Goal: Answer question/provide support: Share knowledge or assist other users

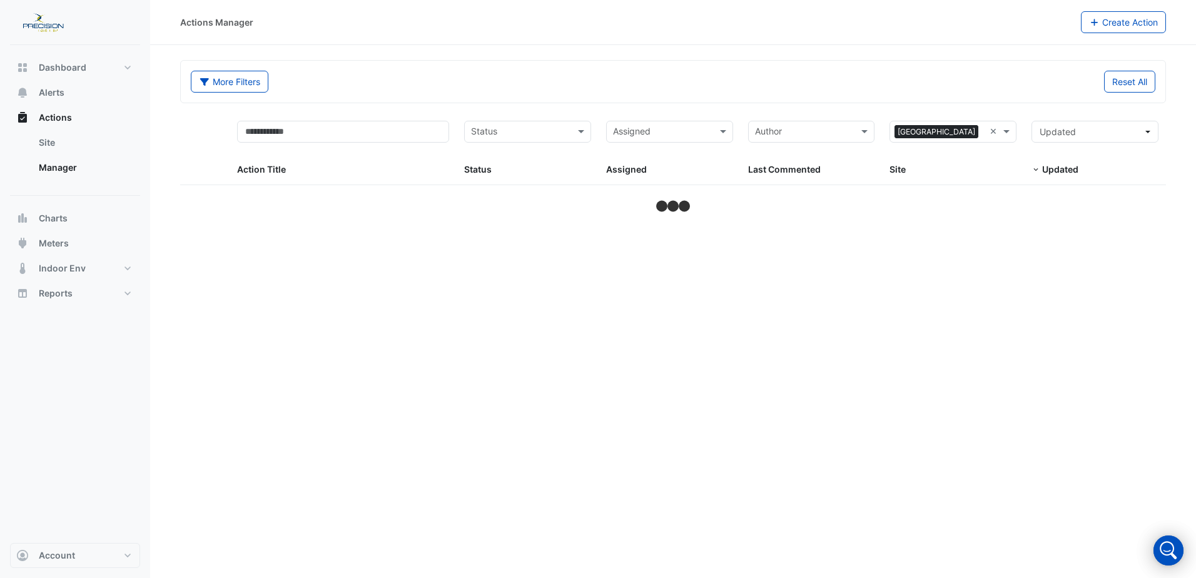
select select "***"
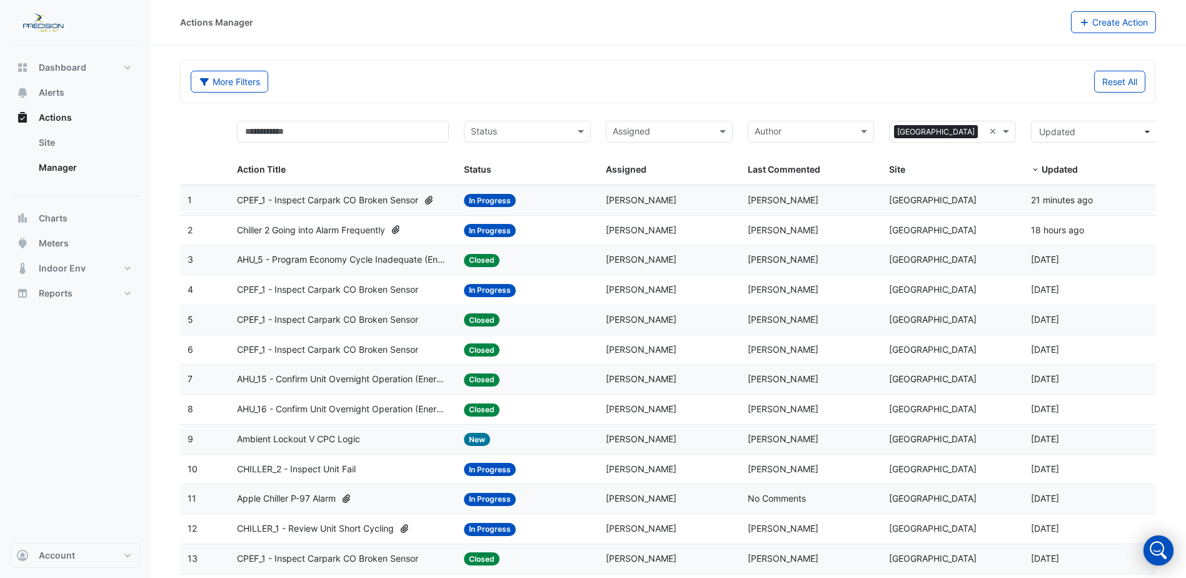
click at [513, 122] on div "Status" at bounding box center [517, 132] width 105 height 20
click at [523, 177] on div "In Progress" at bounding box center [528, 177] width 126 height 18
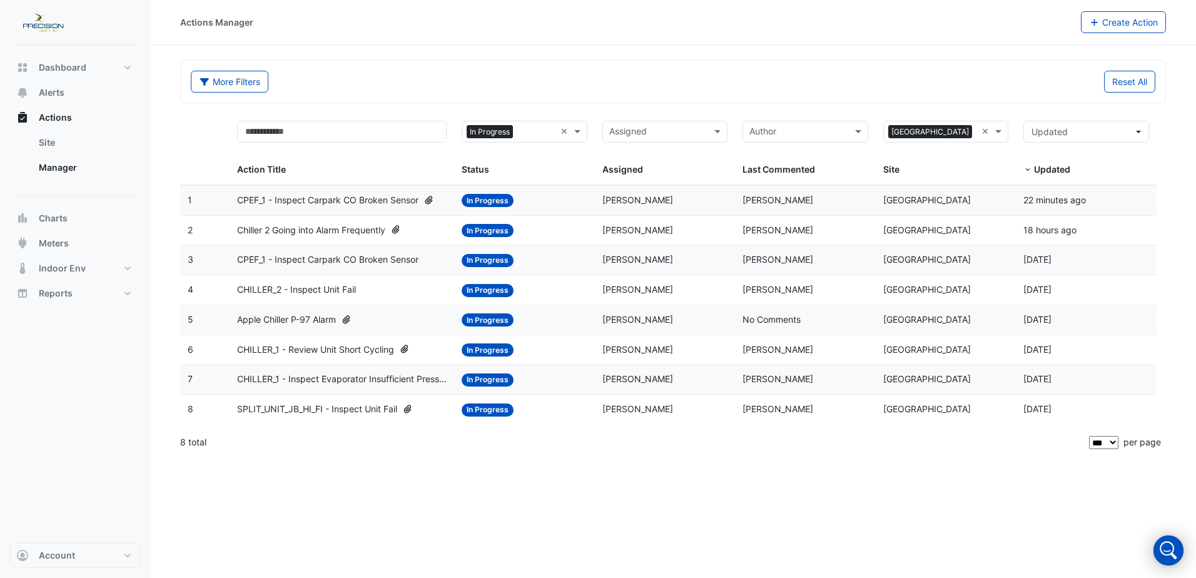
click at [280, 200] on span "CPEF_1 - Inspect Carpark CO Broken Sensor" at bounding box center [327, 200] width 181 height 14
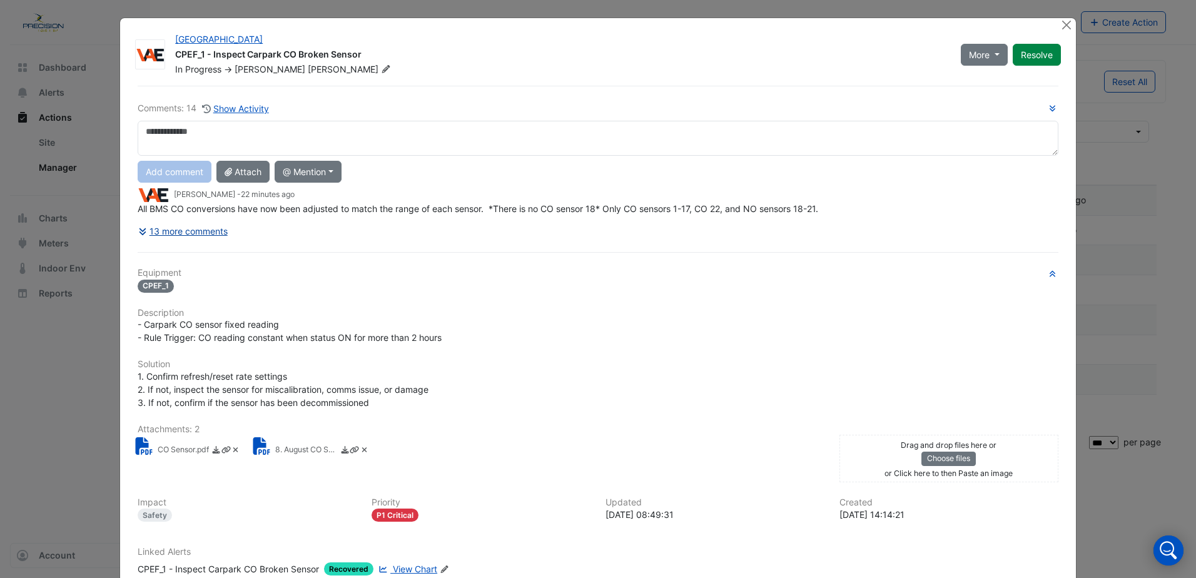
click at [205, 231] on button "13 more comments" at bounding box center [183, 231] width 91 height 22
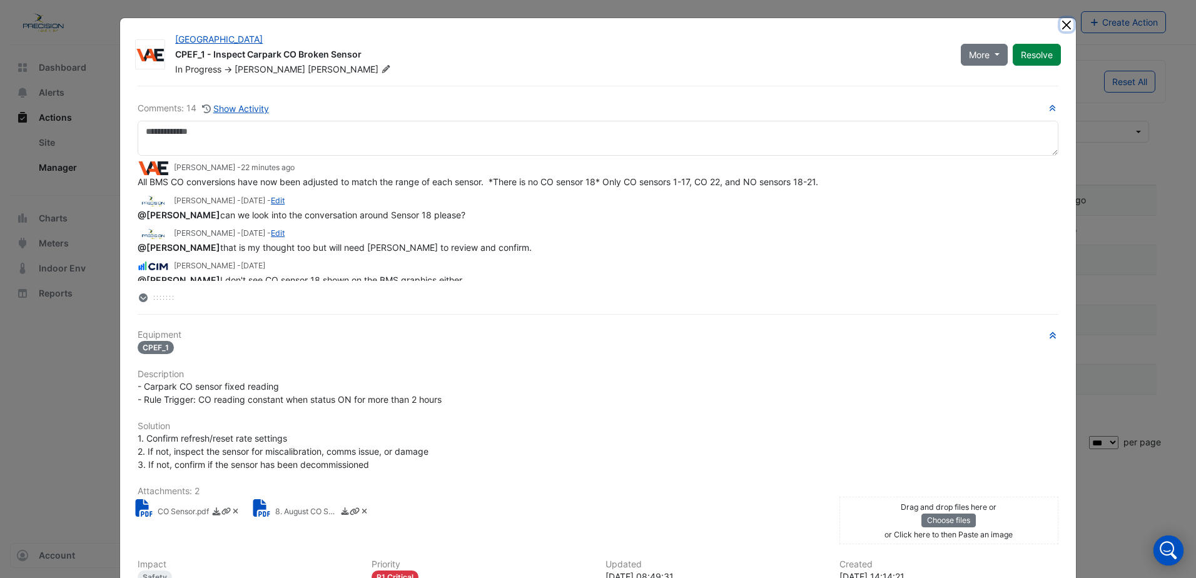
click at [1060, 23] on button "Close" at bounding box center [1066, 24] width 13 height 13
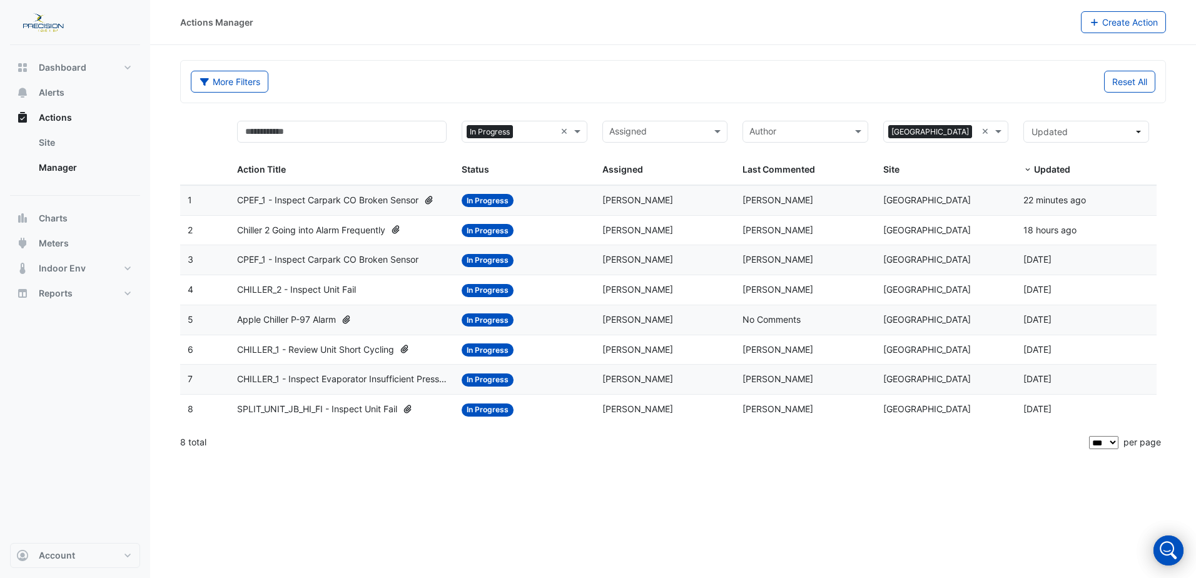
click at [296, 227] on span "Chiller 2 Going into Alarm Frequently" at bounding box center [311, 230] width 148 height 14
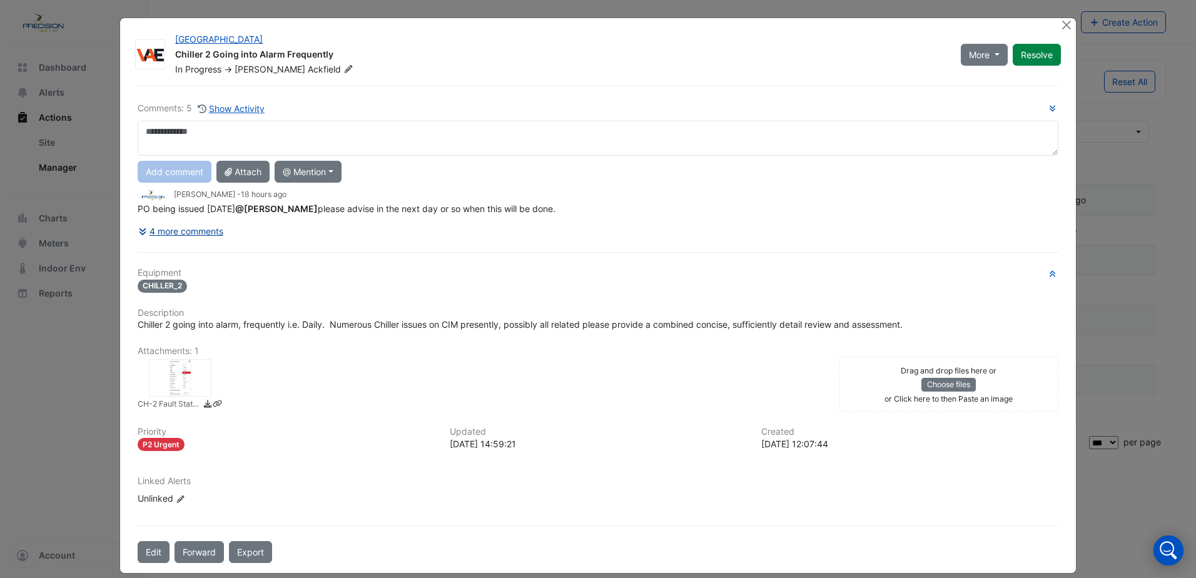
click at [208, 231] on button "4 more comments" at bounding box center [181, 231] width 86 height 22
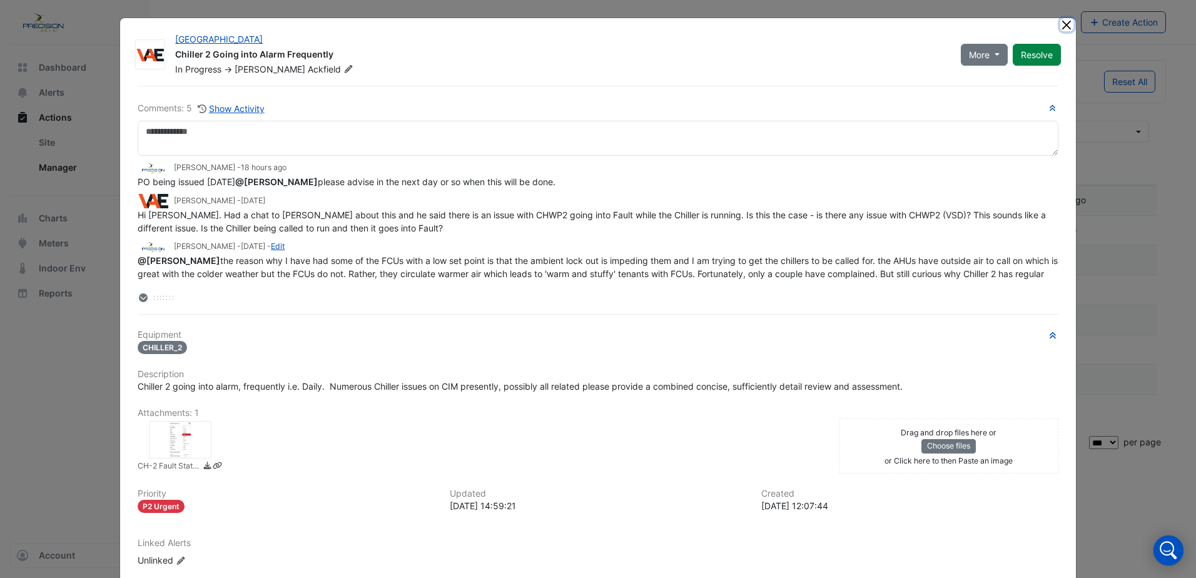
click at [1060, 27] on button "Close" at bounding box center [1066, 24] width 13 height 13
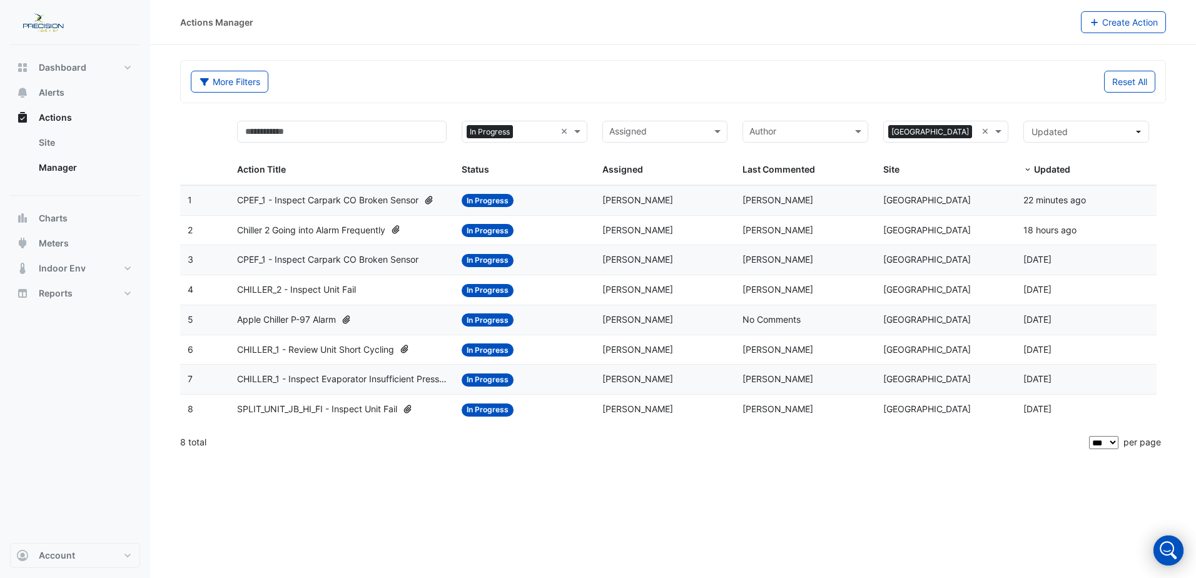
click at [312, 256] on span "CPEF_1 - Inspect Carpark CO Broken Sensor" at bounding box center [327, 260] width 181 height 14
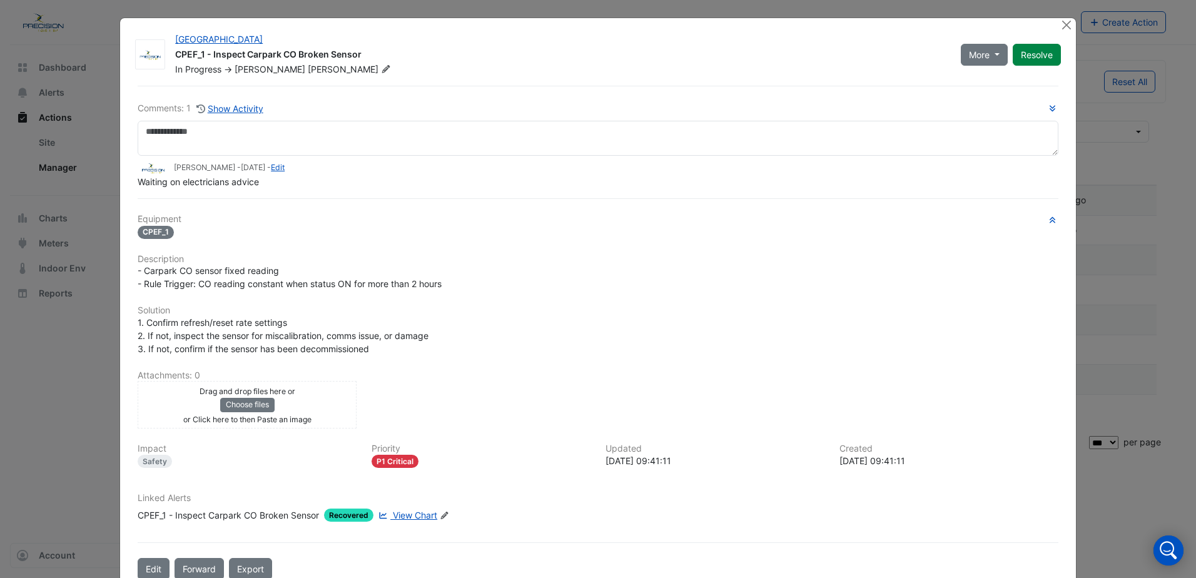
click at [1053, 22] on div "[GEOGRAPHIC_DATA] CPEF_1 - Inspect Carpark CO Broken Sensor In Progress -> [PER…" at bounding box center [598, 304] width 956 height 572
click at [1062, 25] on button "Close" at bounding box center [1066, 24] width 13 height 13
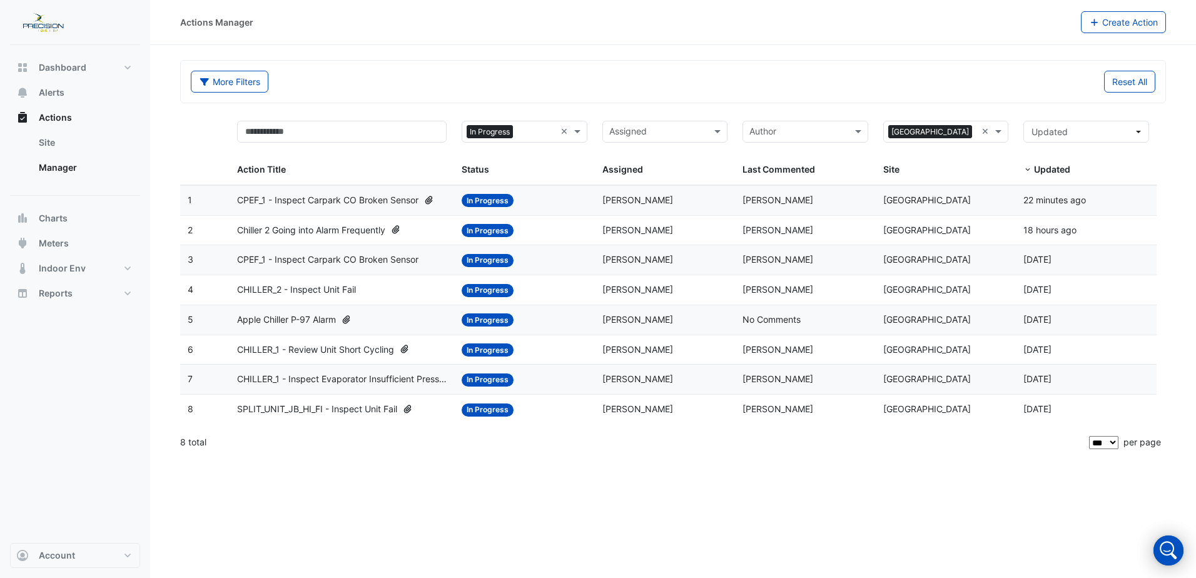
click at [286, 291] on span "CHILLER_2 - Inspect Unit Fail" at bounding box center [296, 290] width 119 height 14
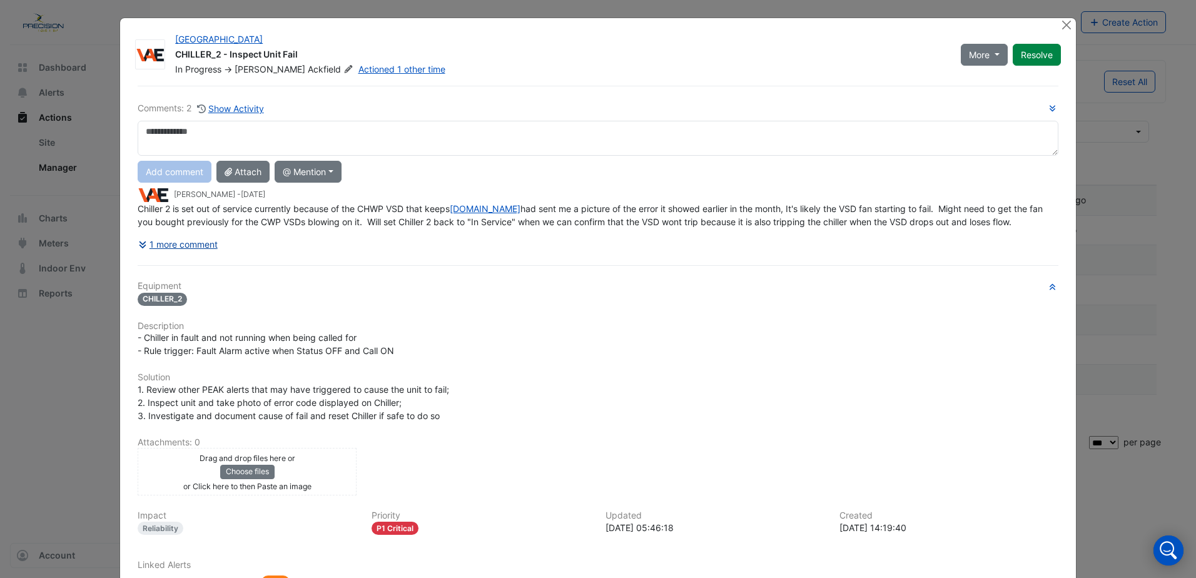
click at [191, 246] on button "1 more comment" at bounding box center [178, 244] width 81 height 22
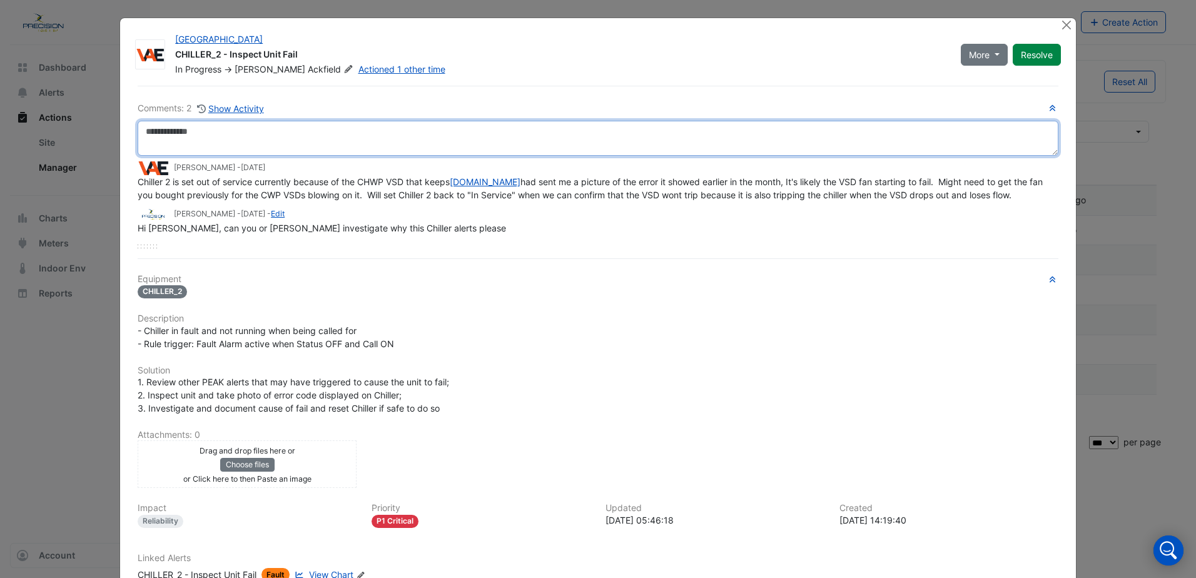
click at [174, 146] on textarea at bounding box center [598, 138] width 921 height 35
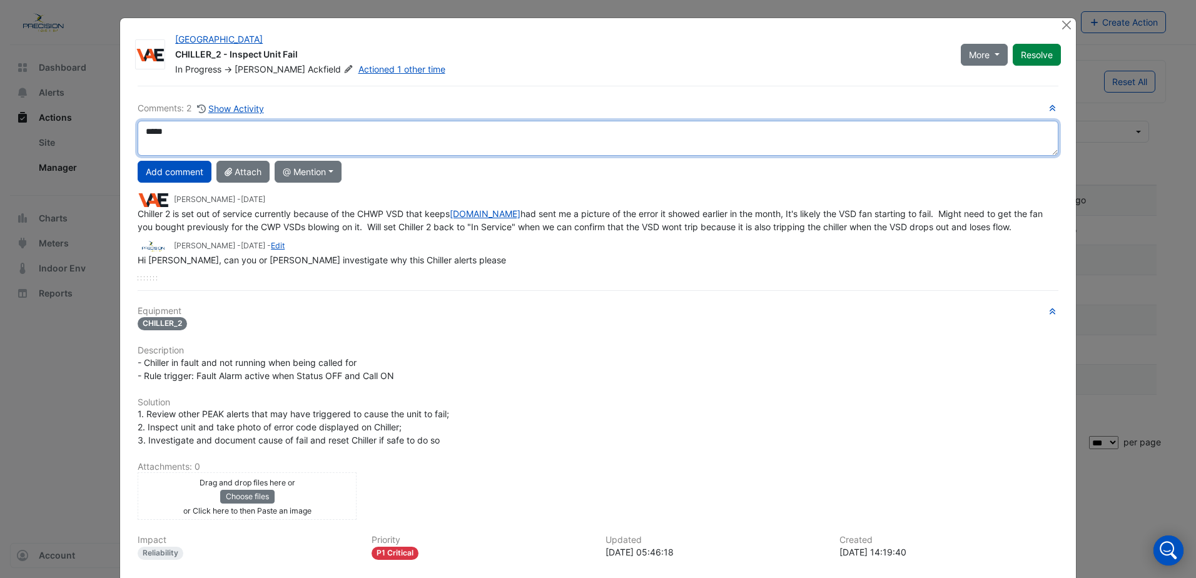
click at [177, 131] on textarea "*****" at bounding box center [598, 138] width 921 height 35
drag, startPoint x: 228, startPoint y: 132, endPoint x: 246, endPoint y: 152, distance: 27.0
click at [228, 133] on textarea "**********" at bounding box center [598, 138] width 921 height 35
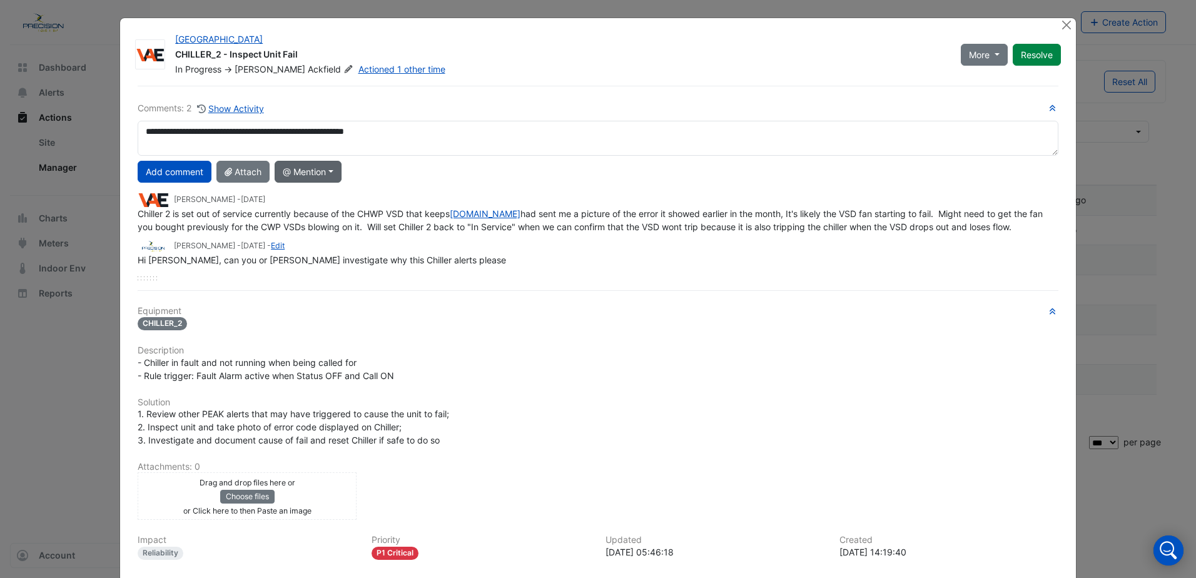
click at [296, 174] on button "@ Mention" at bounding box center [308, 172] width 67 height 22
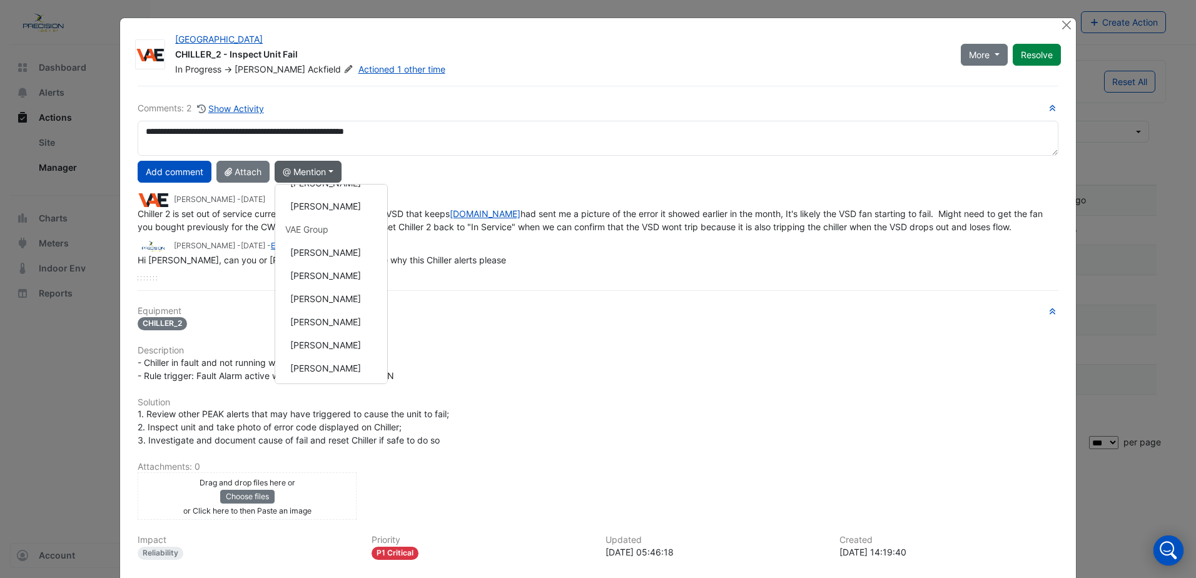
scroll to position [250, 0]
click at [336, 362] on button "[PERSON_NAME]" at bounding box center [331, 367] width 112 height 23
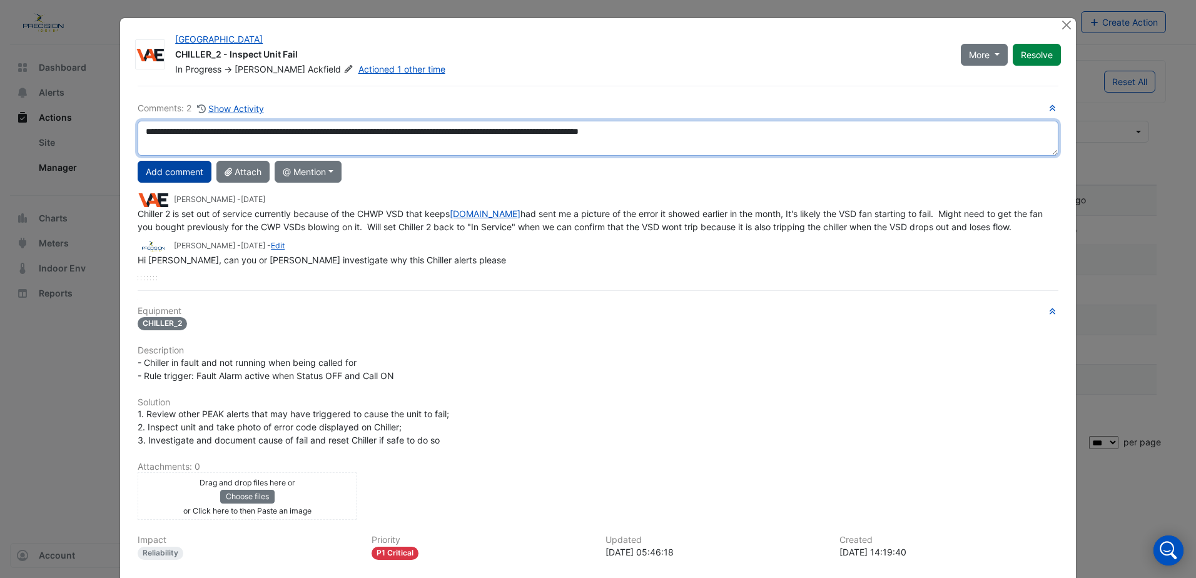
type textarea "**********"
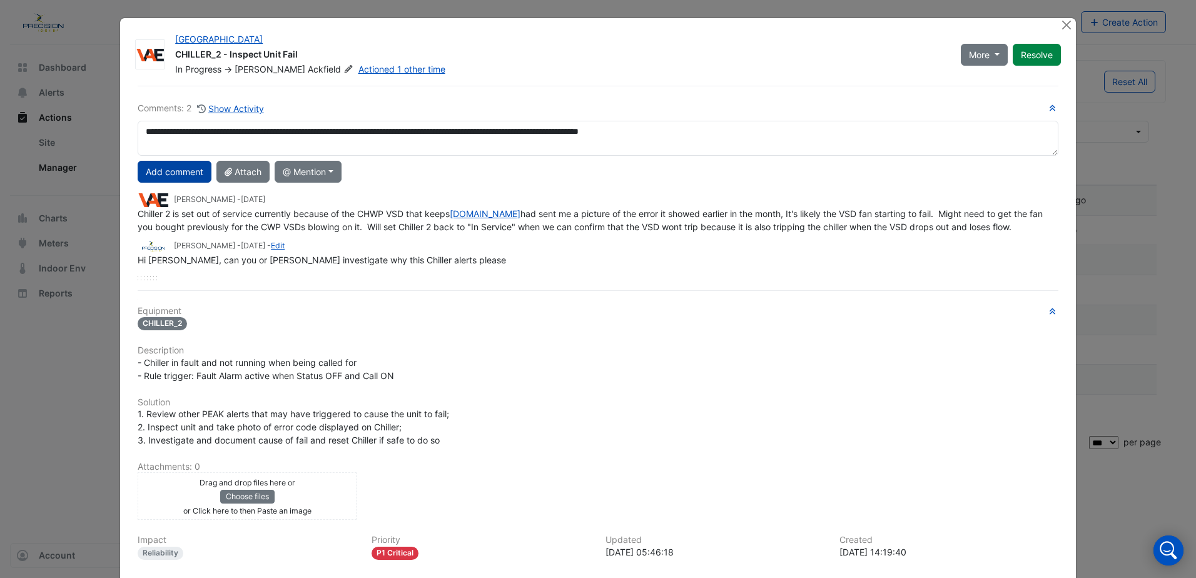
click at [166, 170] on button "Add comment" at bounding box center [175, 172] width 74 height 22
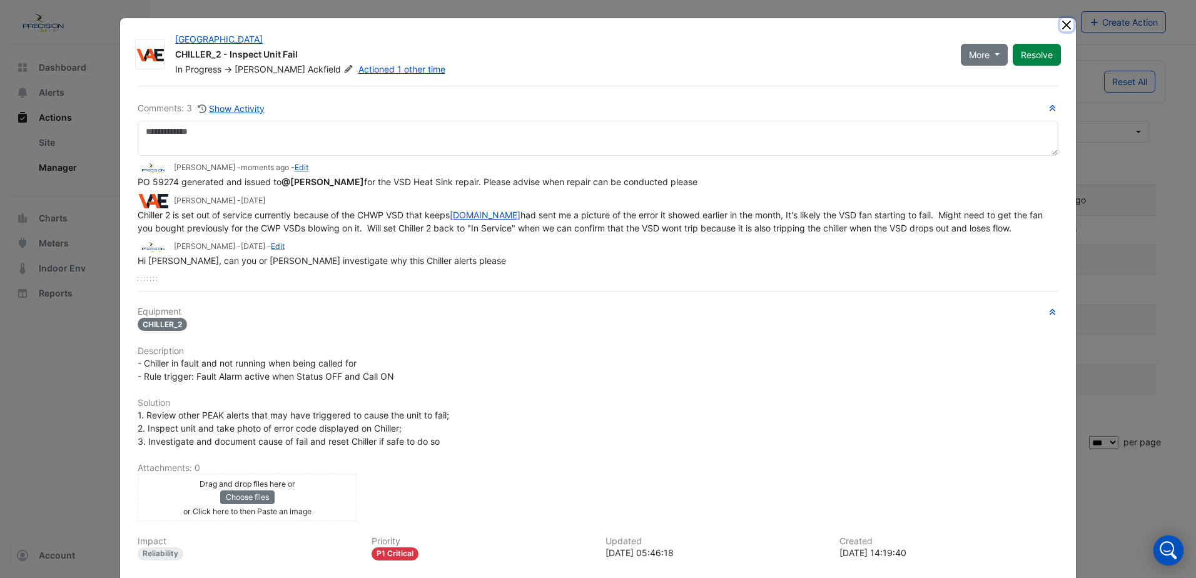
click at [1061, 25] on button "Close" at bounding box center [1066, 24] width 13 height 13
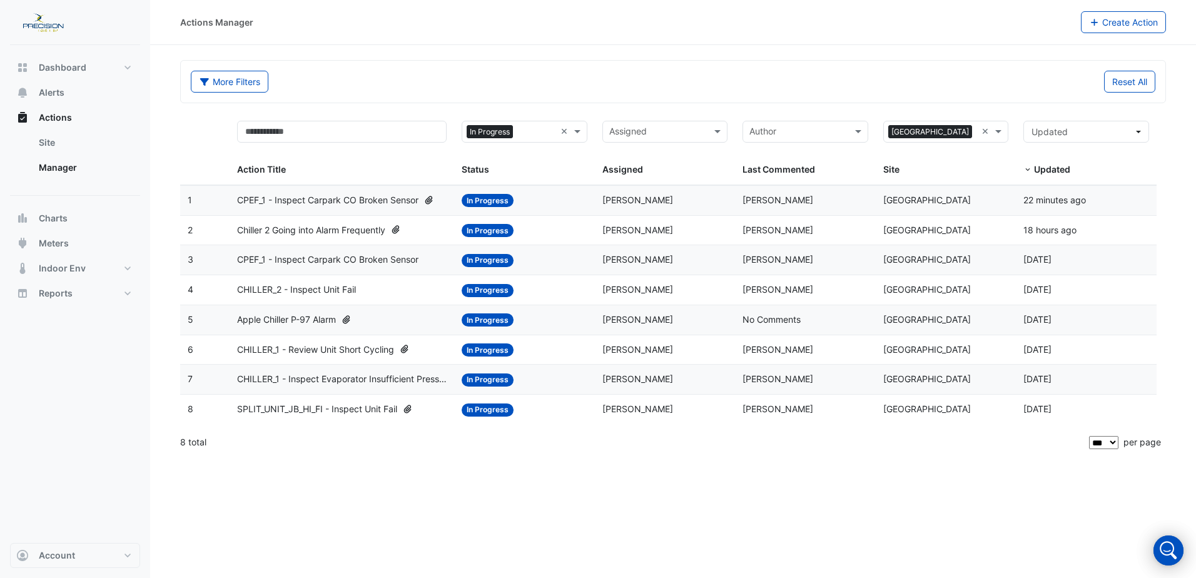
click at [304, 318] on span "Apple Chiller P-97 Alarm" at bounding box center [286, 320] width 99 height 14
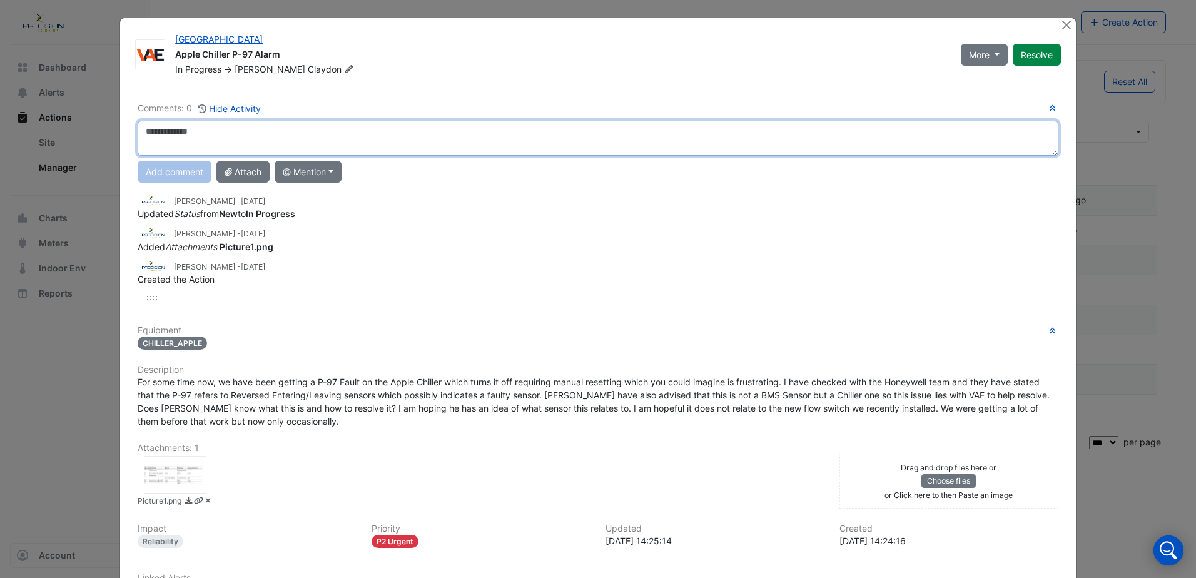
click at [184, 138] on textarea at bounding box center [598, 138] width 921 height 35
drag, startPoint x: 191, startPoint y: 135, endPoint x: 134, endPoint y: 131, distance: 57.1
click at [138, 131] on textarea "********" at bounding box center [598, 138] width 921 height 35
click at [198, 131] on textarea "********" at bounding box center [598, 138] width 921 height 35
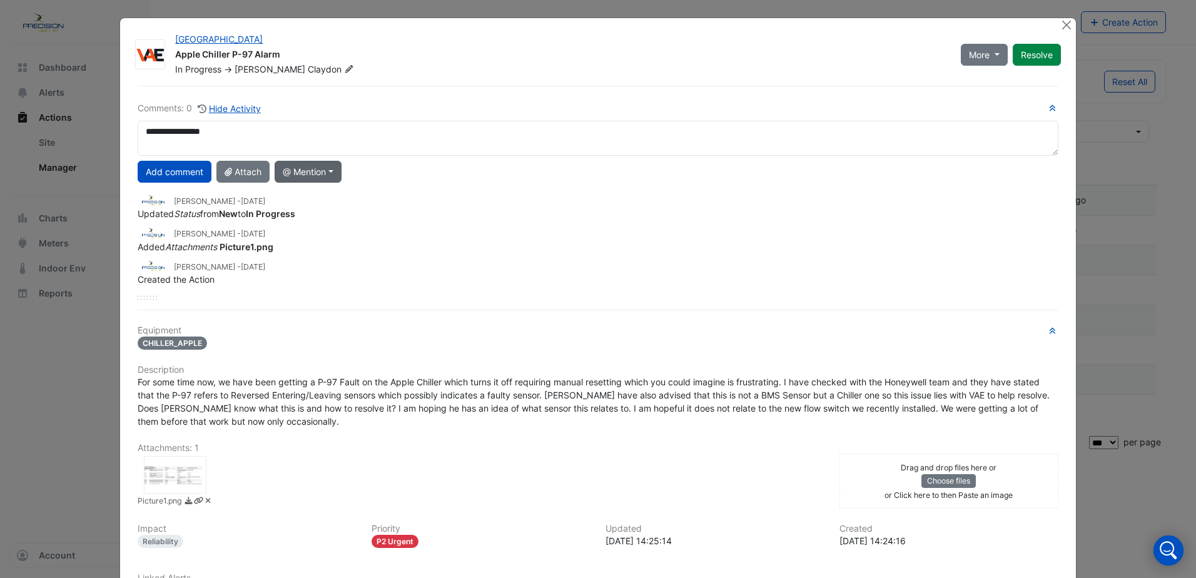
click at [300, 169] on button "@ Mention" at bounding box center [308, 172] width 67 height 22
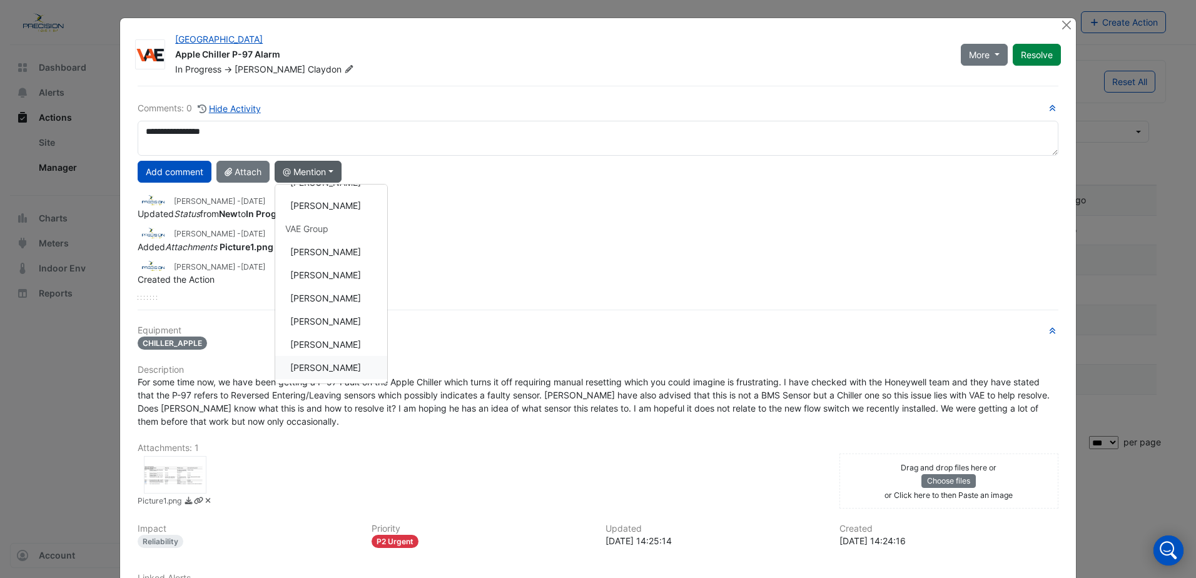
click at [338, 363] on button "[PERSON_NAME]" at bounding box center [331, 367] width 112 height 23
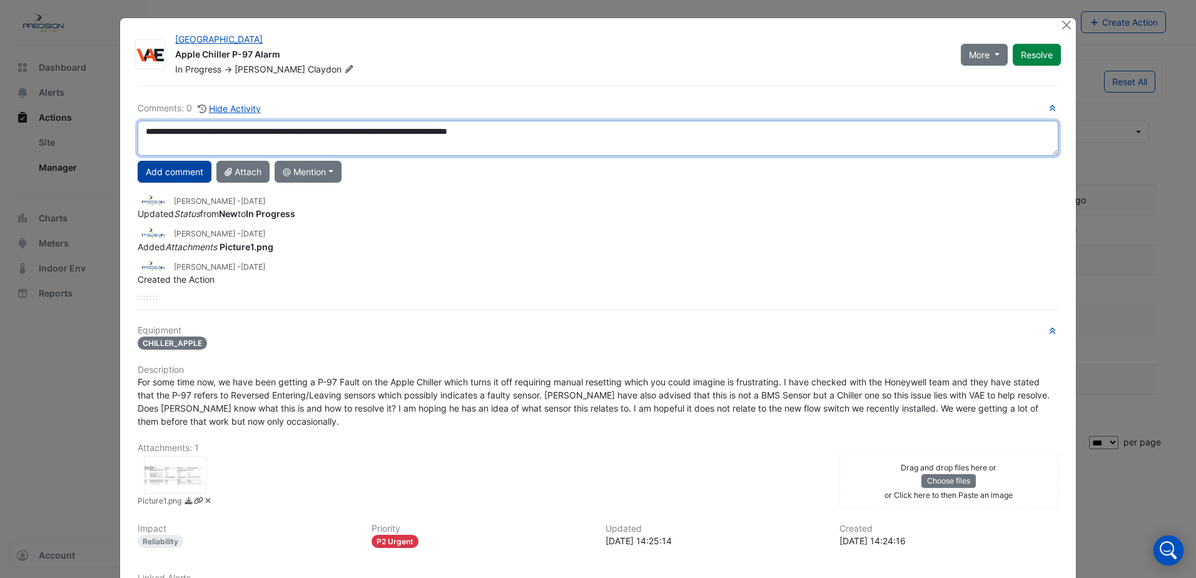
type textarea "**********"
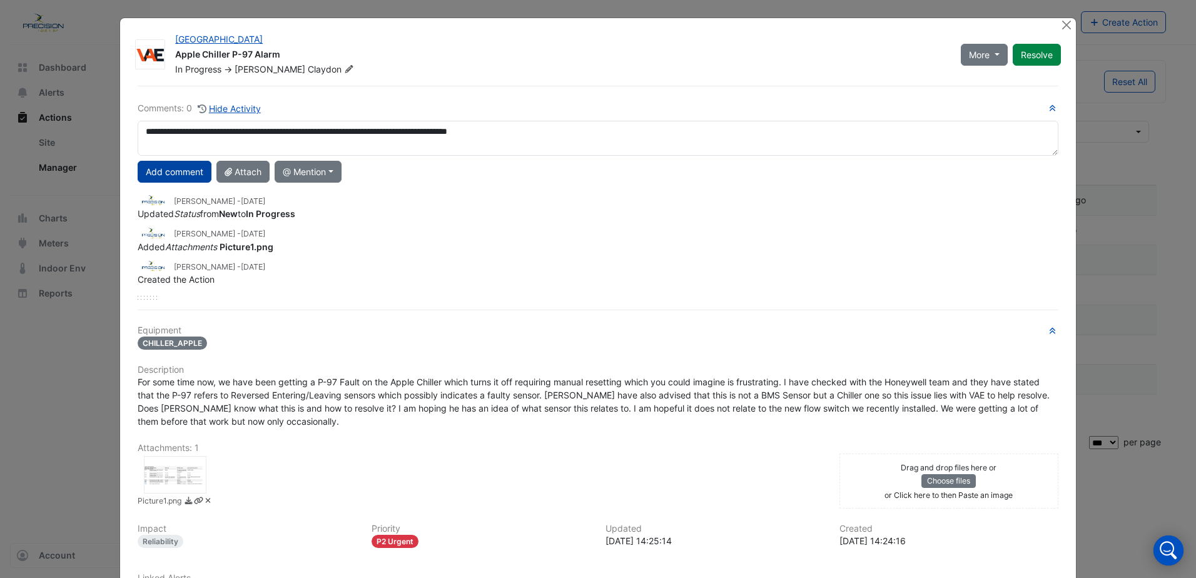
click at [182, 164] on button "Add comment" at bounding box center [175, 172] width 74 height 22
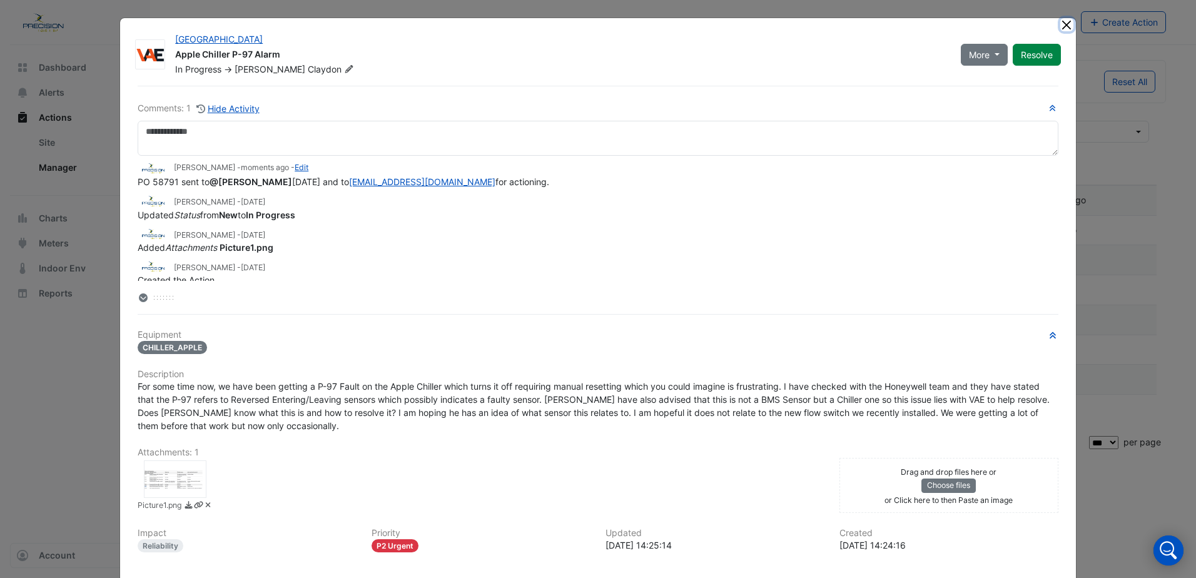
click at [1060, 19] on button "Close" at bounding box center [1066, 24] width 13 height 13
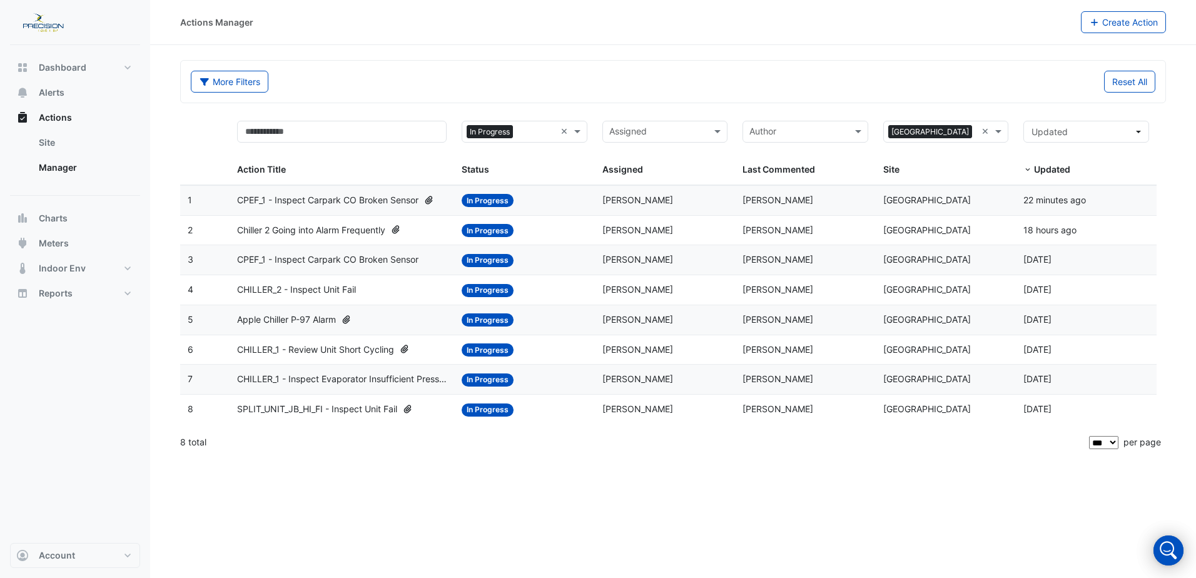
click at [306, 348] on span "CHILLER_1 - Review Unit Short Cycling" at bounding box center [315, 350] width 157 height 14
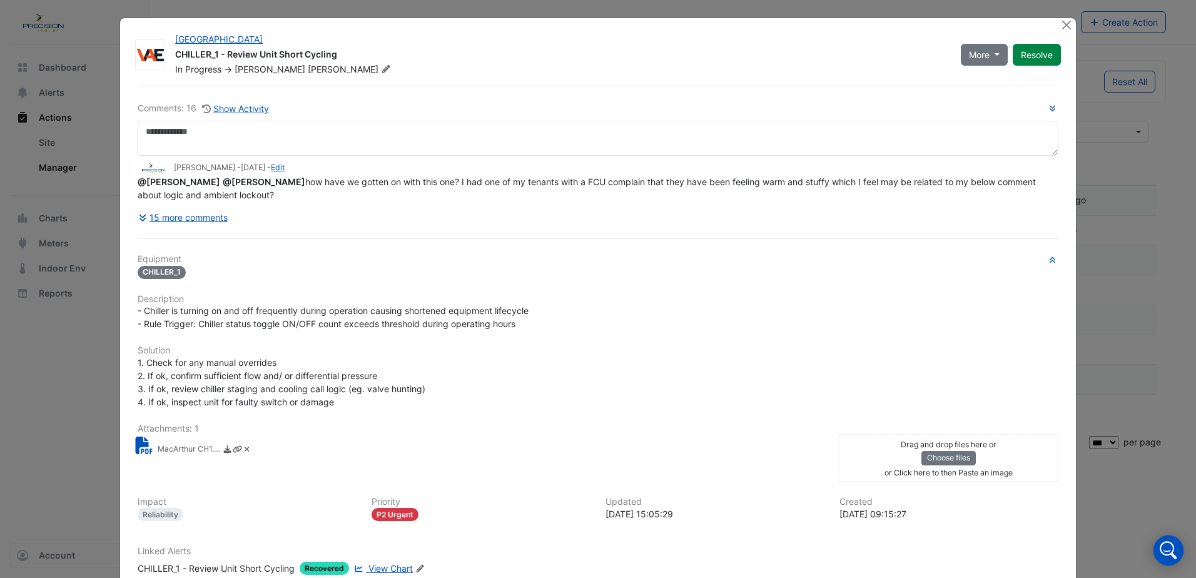
click at [191, 446] on small "MacArthur CH1.pdf" at bounding box center [189, 449] width 63 height 13
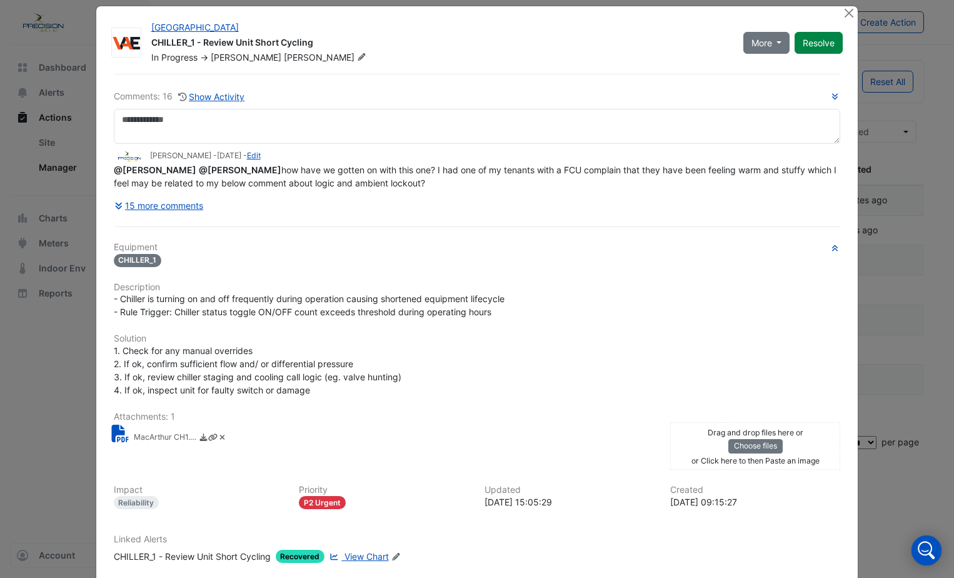
scroll to position [0, 0]
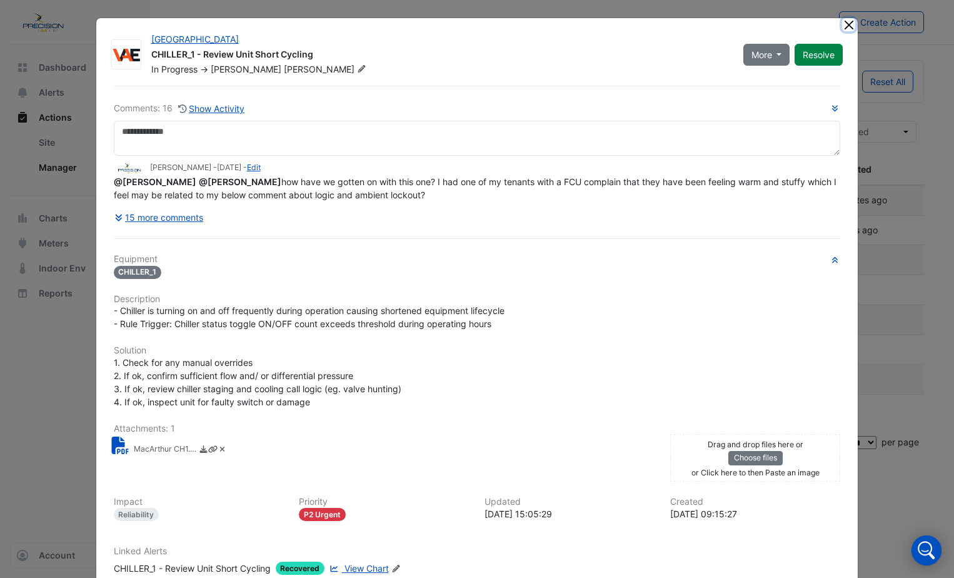
click at [845, 27] on button "Close" at bounding box center [848, 24] width 13 height 13
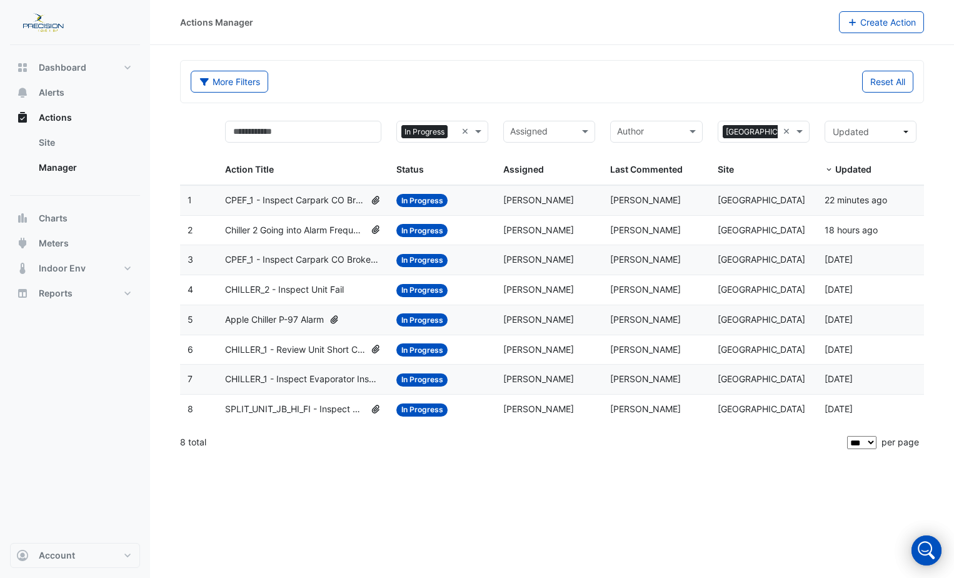
click at [310, 414] on span "SPLIT_UNIT_JB_HI_FI - Inspect Unit Fail" at bounding box center [295, 409] width 140 height 14
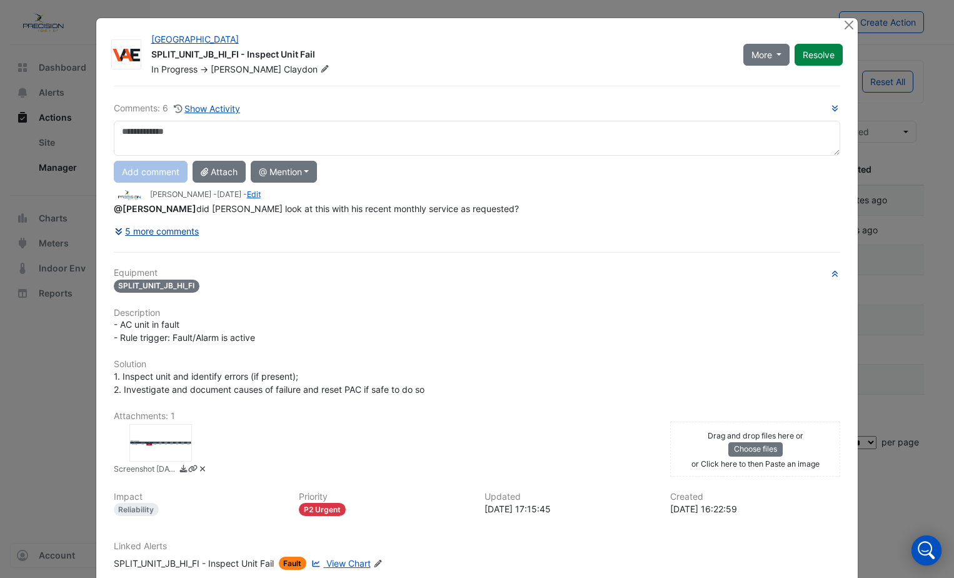
click at [178, 234] on button "5 more comments" at bounding box center [157, 231] width 86 height 22
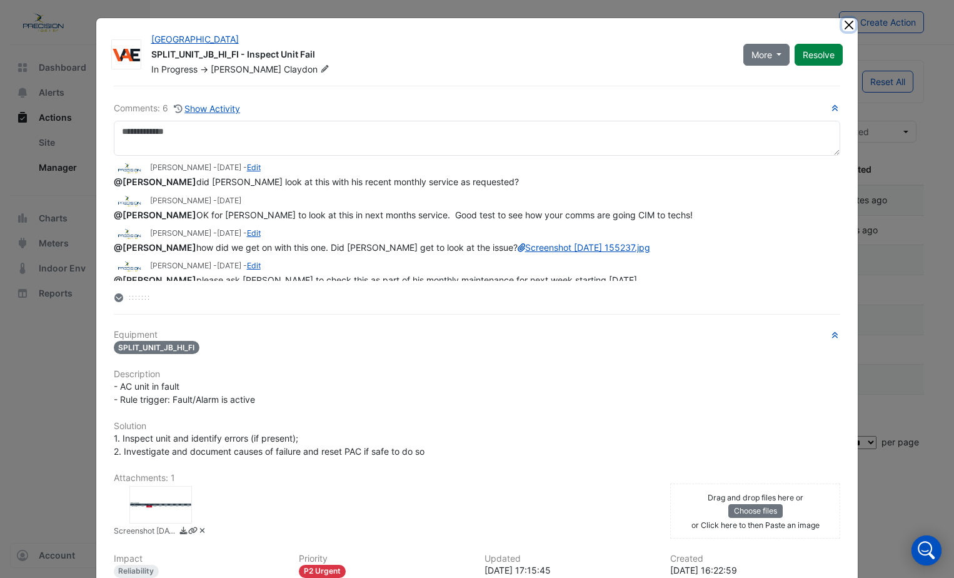
click at [842, 24] on button "Close" at bounding box center [848, 24] width 13 height 13
